Goal: Task Accomplishment & Management: Use online tool/utility

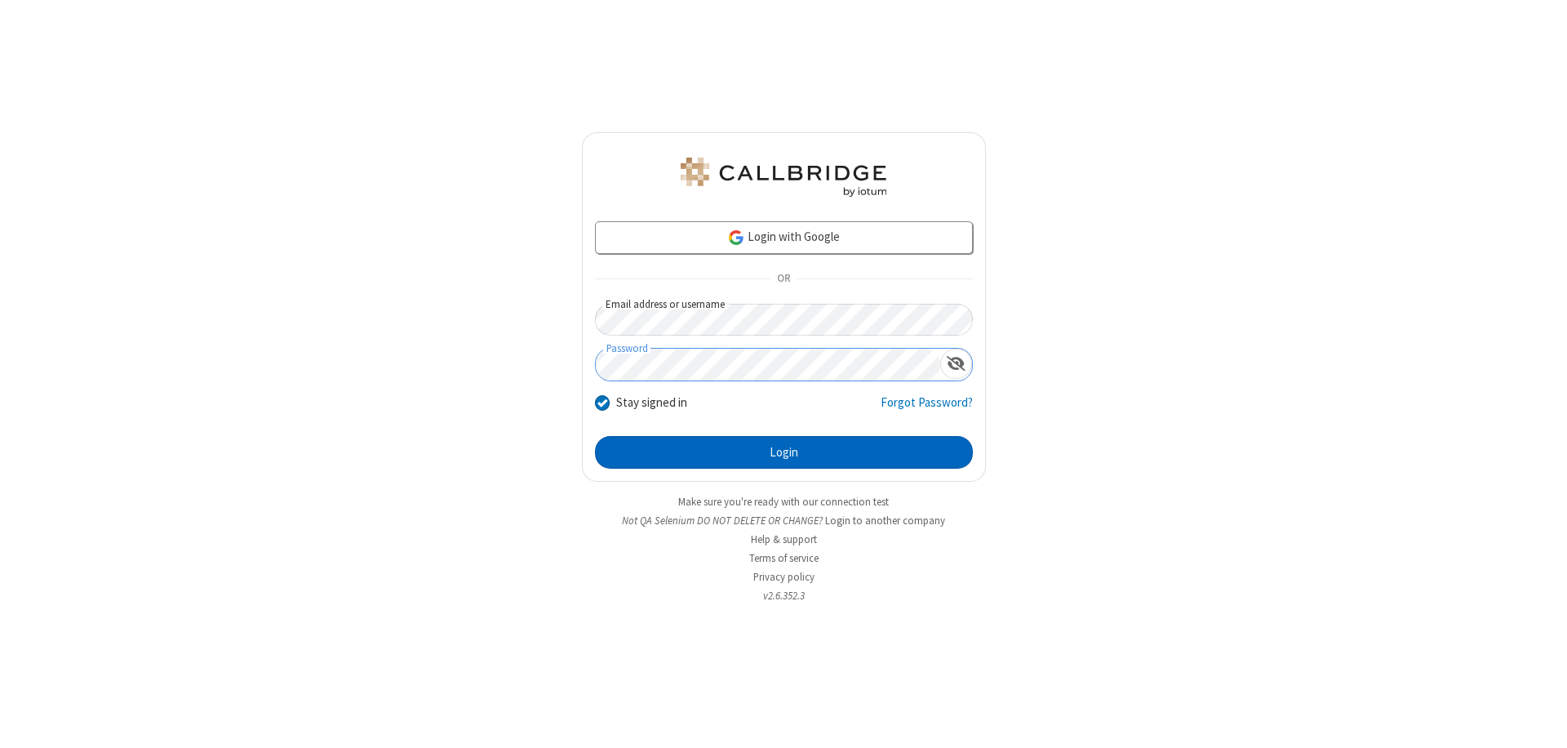
click at [784, 452] on button "Login" at bounding box center [784, 452] width 378 height 33
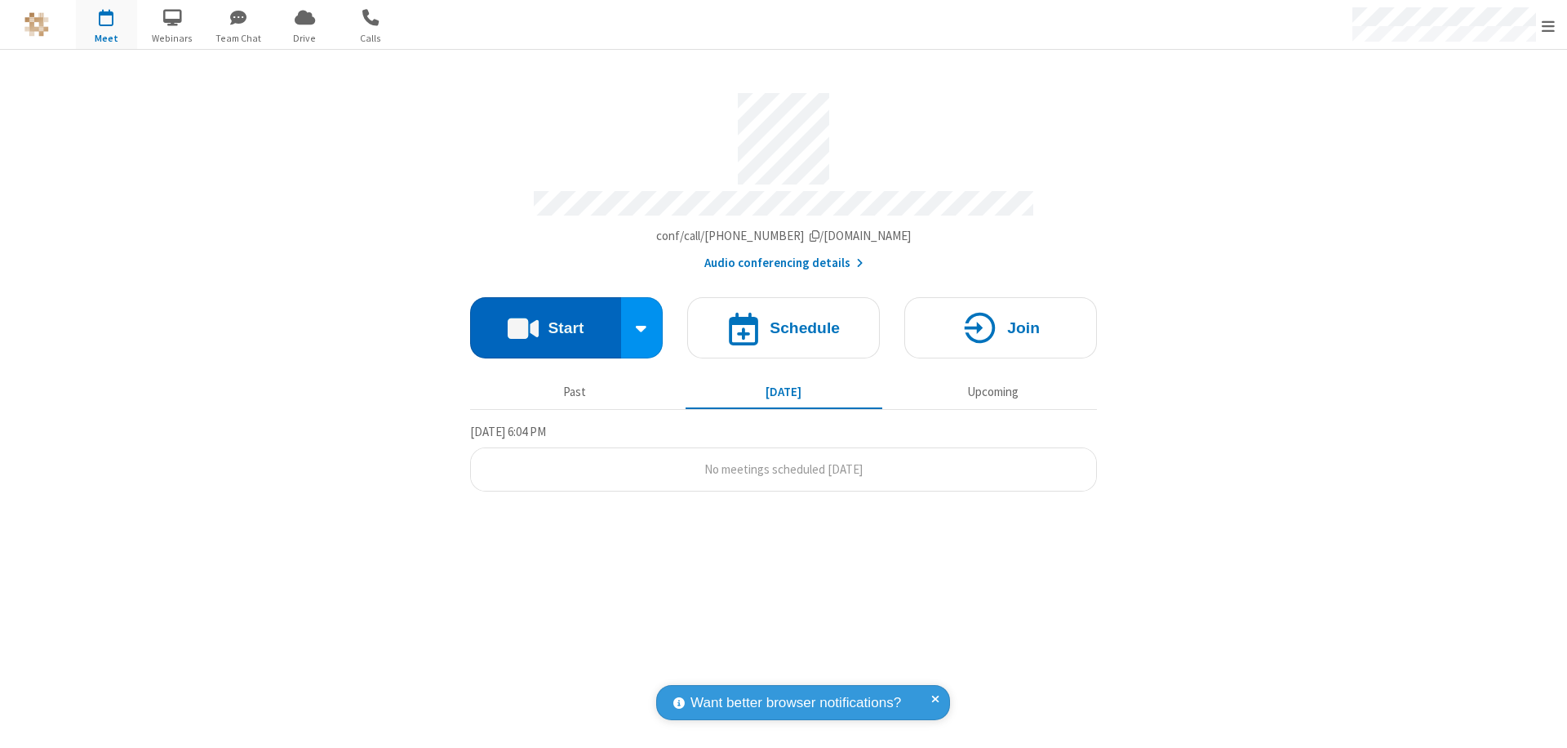
click at [545, 320] on button "Start" at bounding box center [545, 327] width 151 height 61
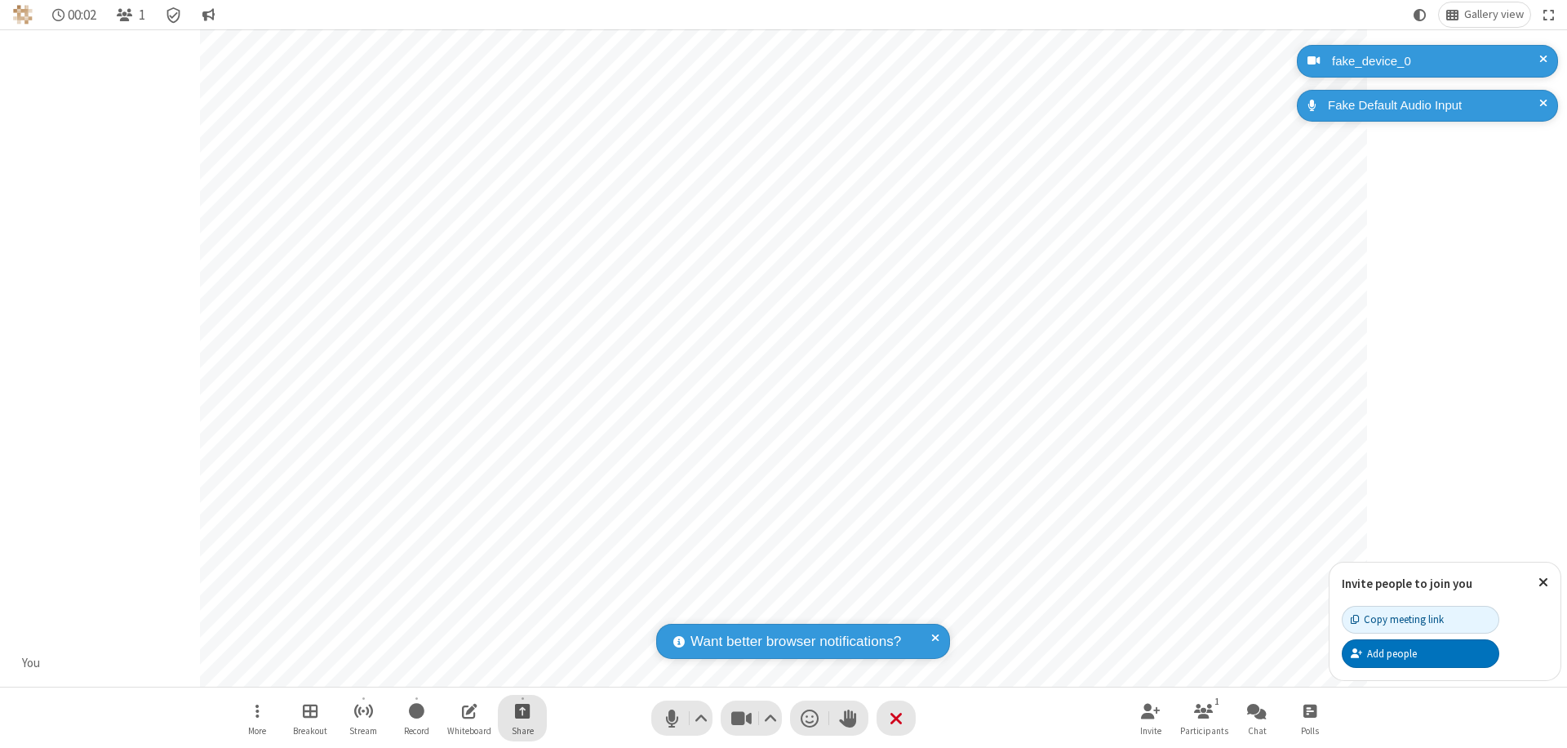
click at [522, 710] on span "Start sharing" at bounding box center [523, 710] width 16 height 20
click at [456, 642] on span "Present files & media" at bounding box center [456, 643] width 19 height 14
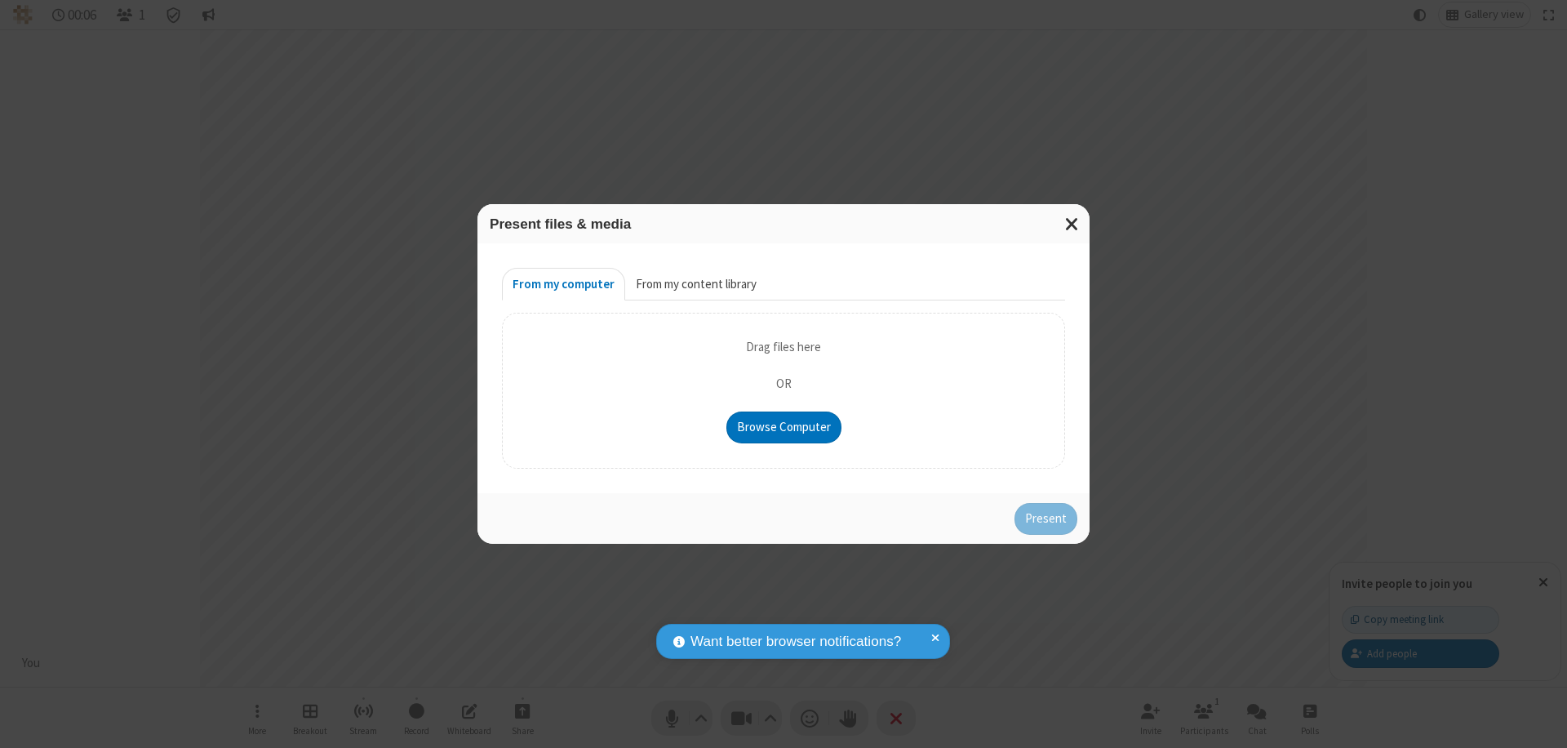
click at [695, 284] on button "From my content library" at bounding box center [696, 284] width 142 height 33
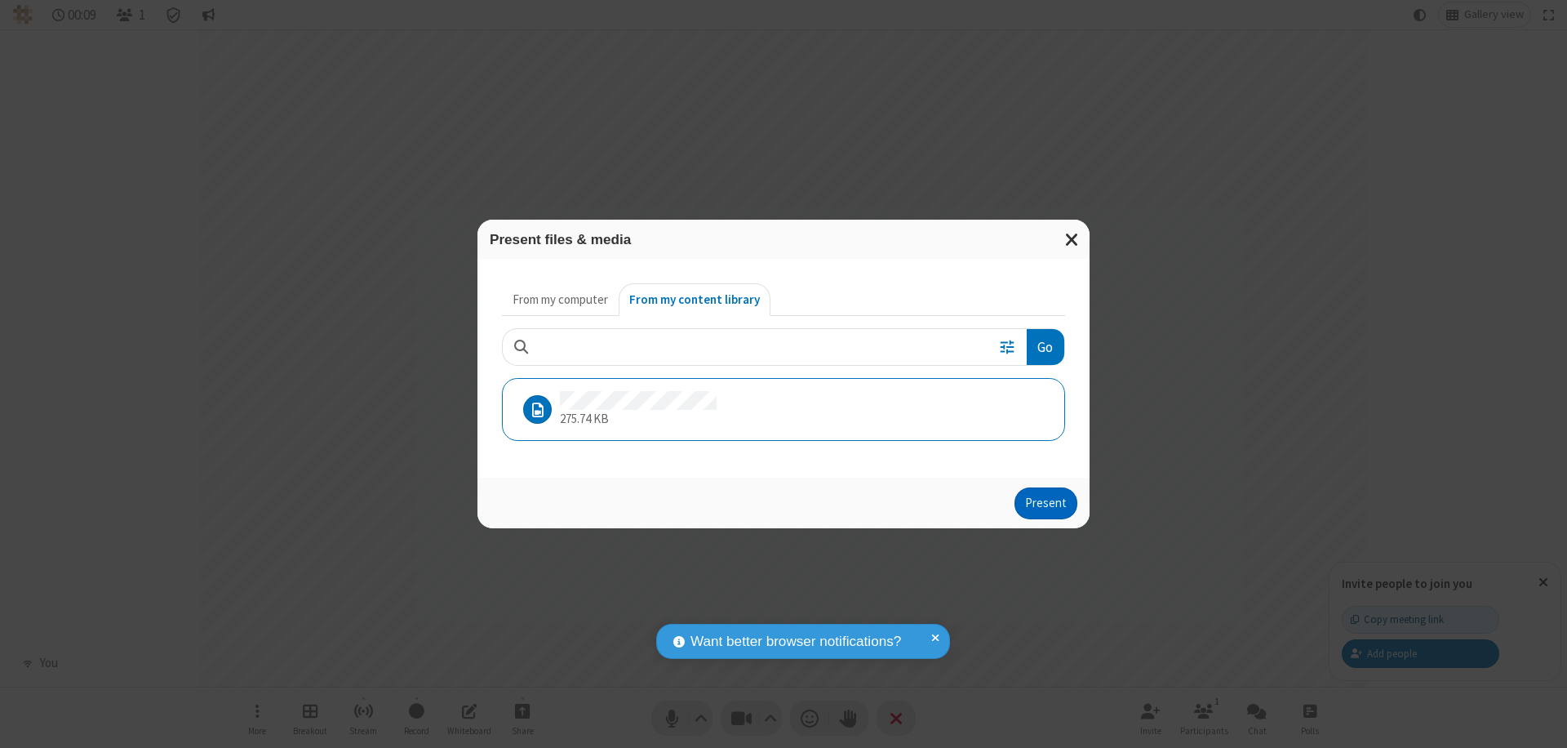
click at [1047, 503] on button "Present" at bounding box center [1046, 503] width 63 height 33
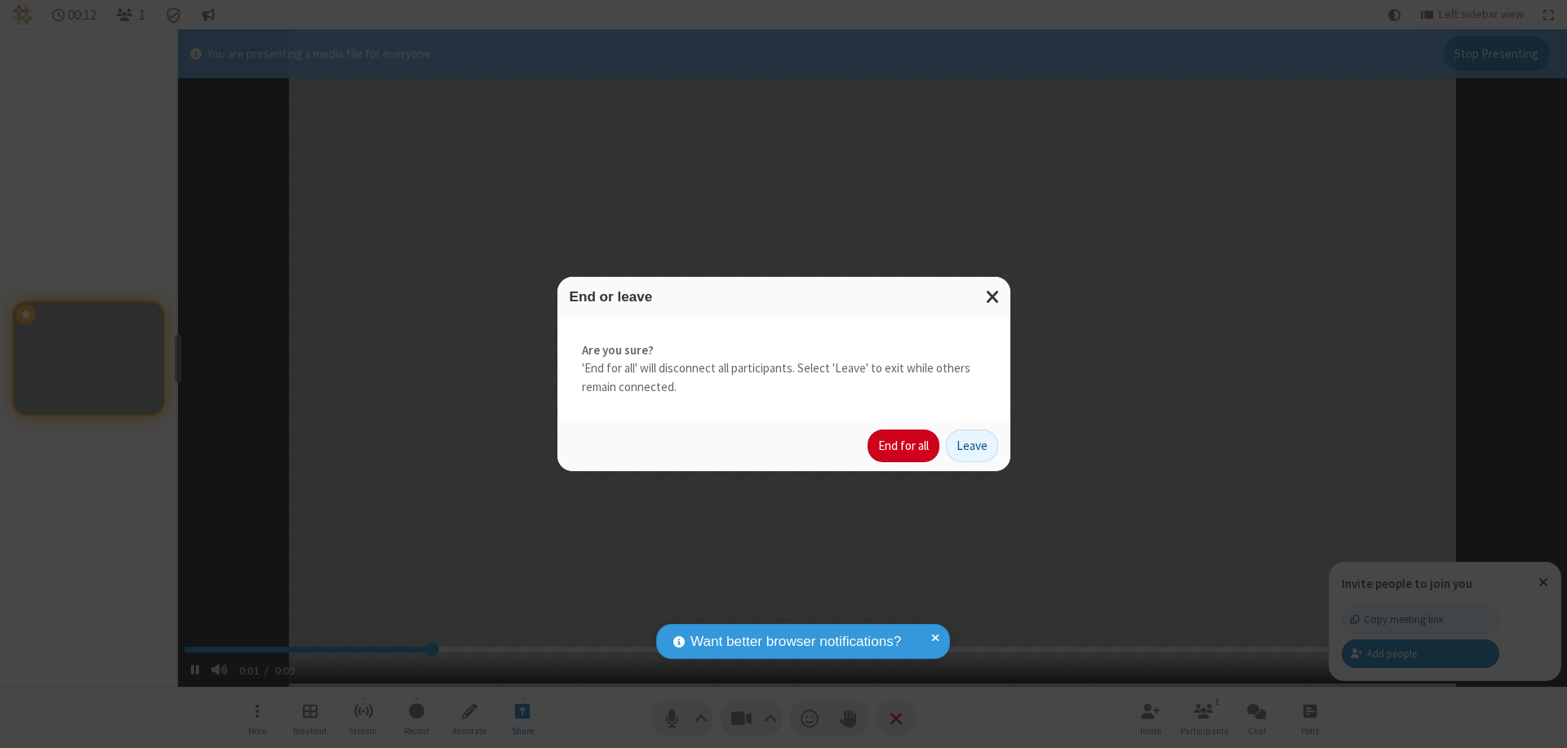
type input "2.661826"
click at [904, 446] on button "End for all" at bounding box center [904, 445] width 72 height 33
